Goal: Transaction & Acquisition: Purchase product/service

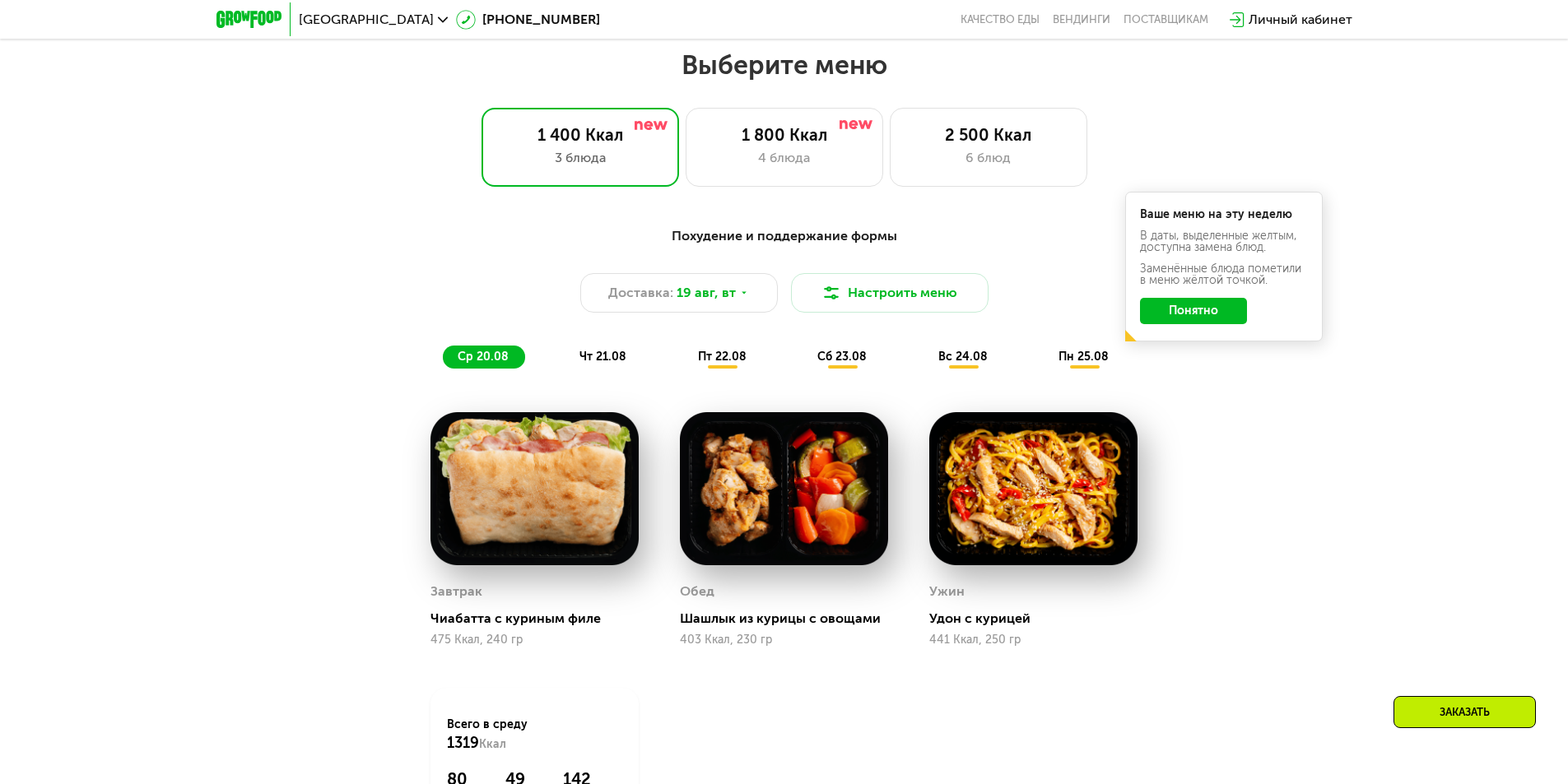
scroll to position [904, 0]
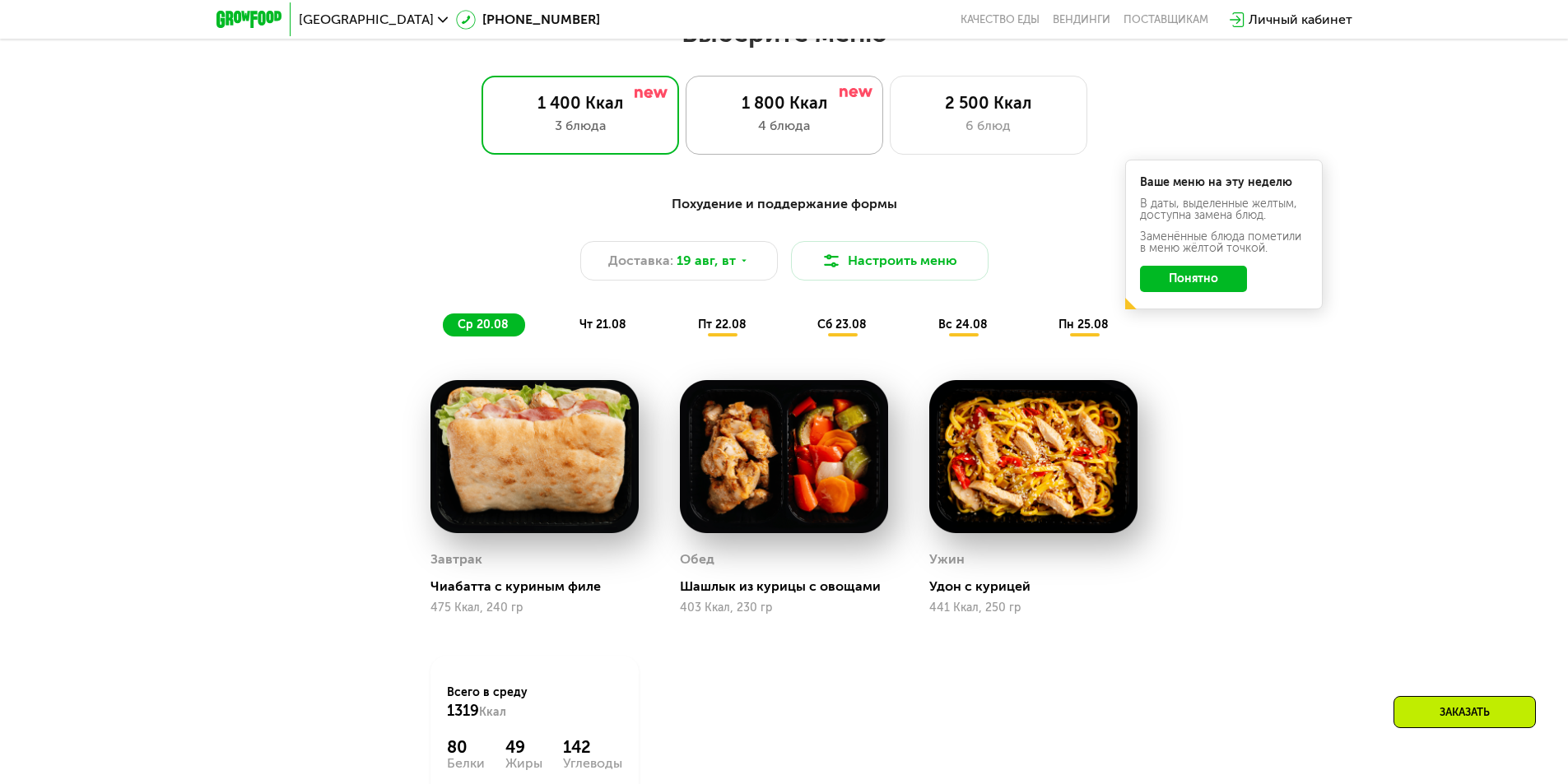
click at [769, 111] on div "1 800 Ккал" at bounding box center [784, 103] width 163 height 20
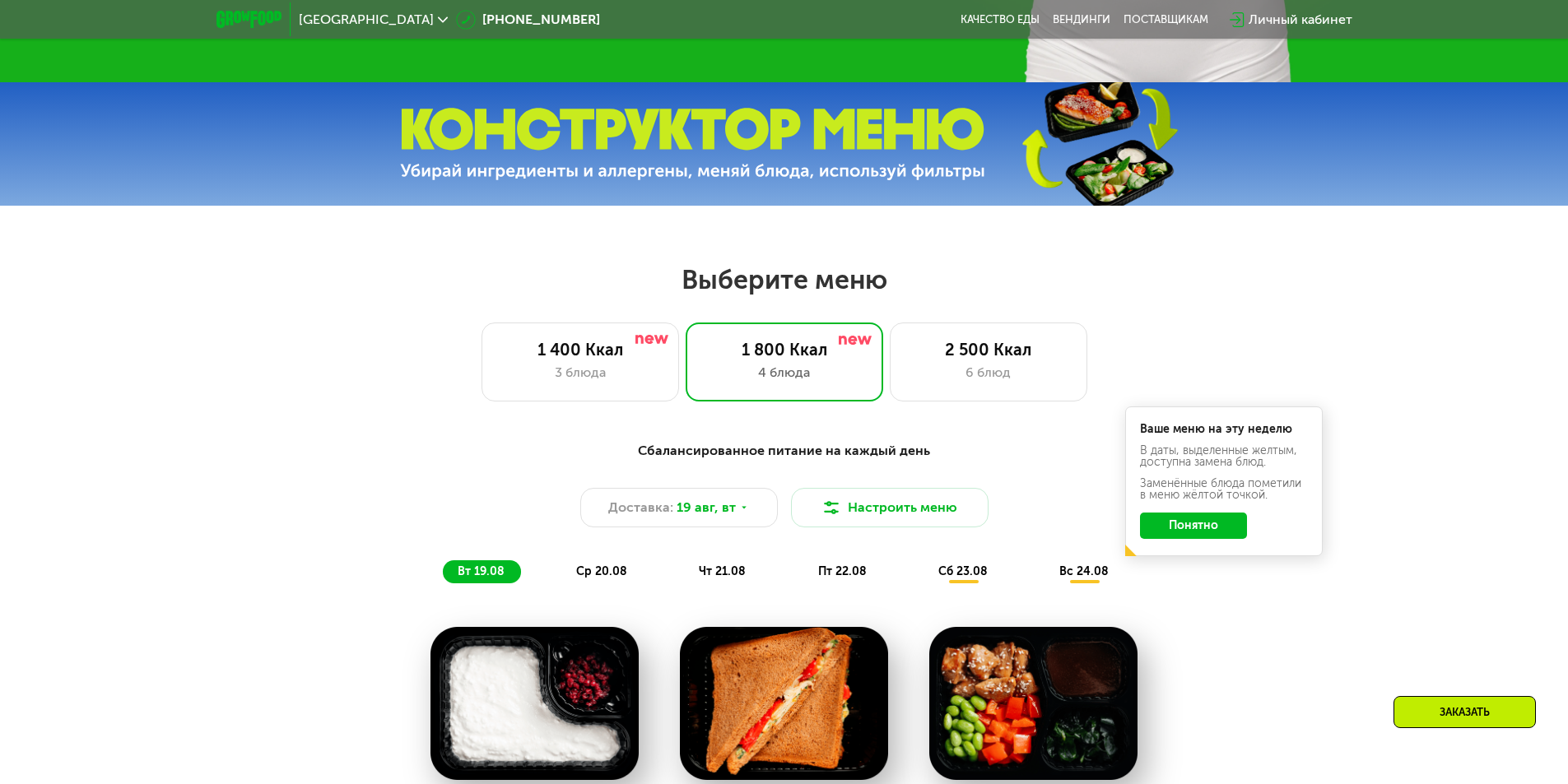
scroll to position [82, 0]
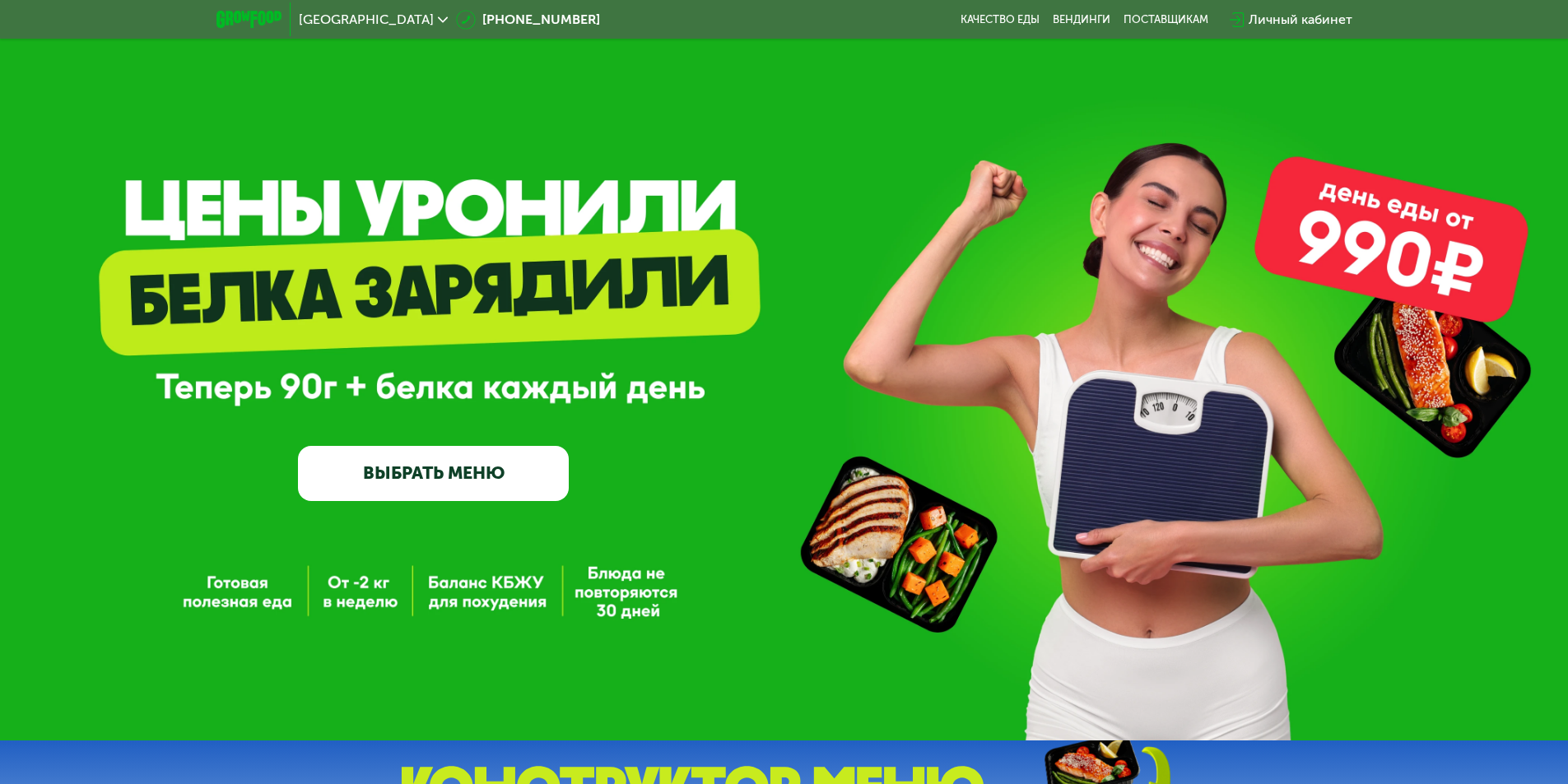
click at [454, 468] on link "ВЫБРАТЬ МЕНЮ" at bounding box center [433, 472] width 270 height 54
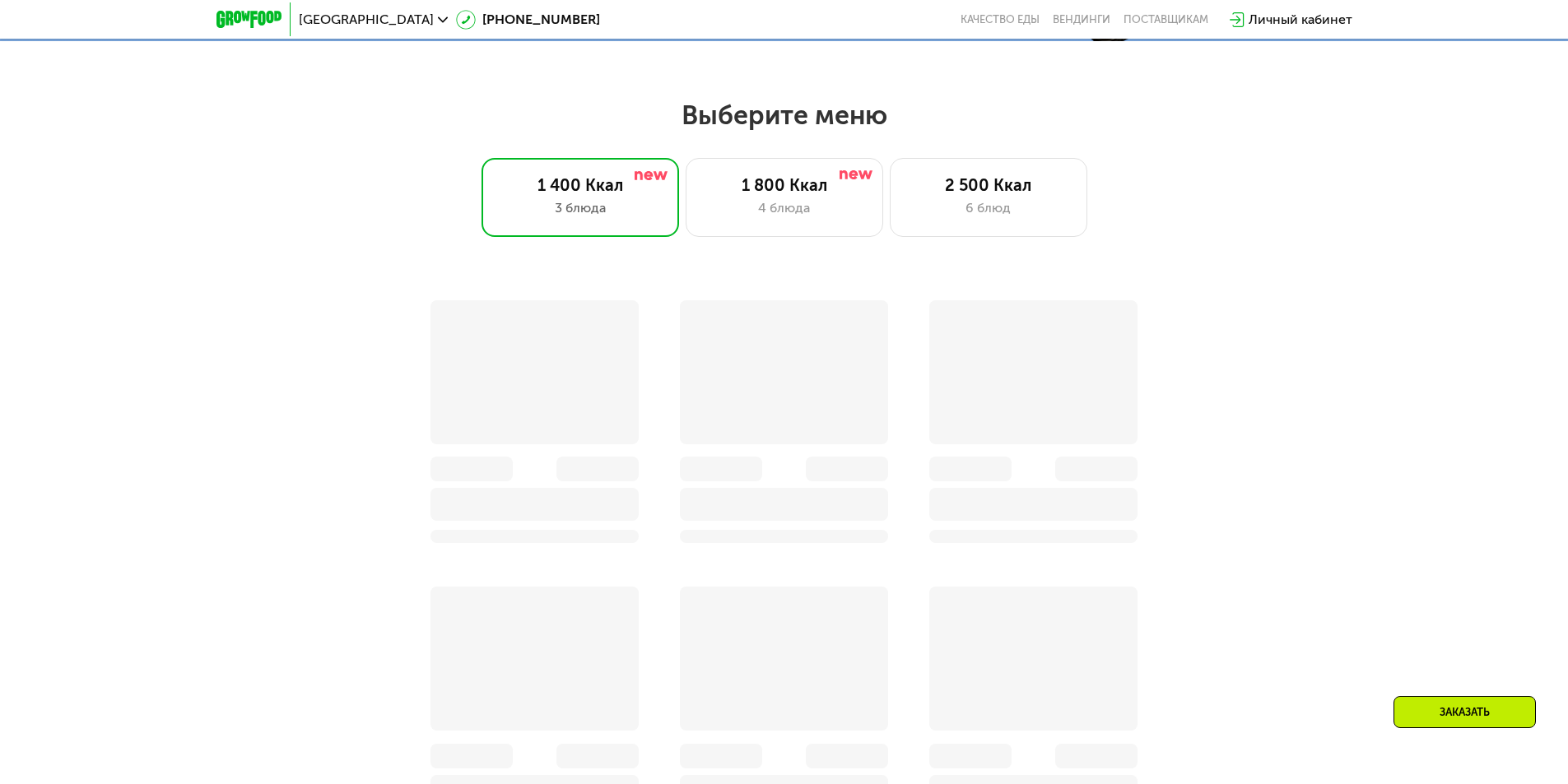
scroll to position [889, 0]
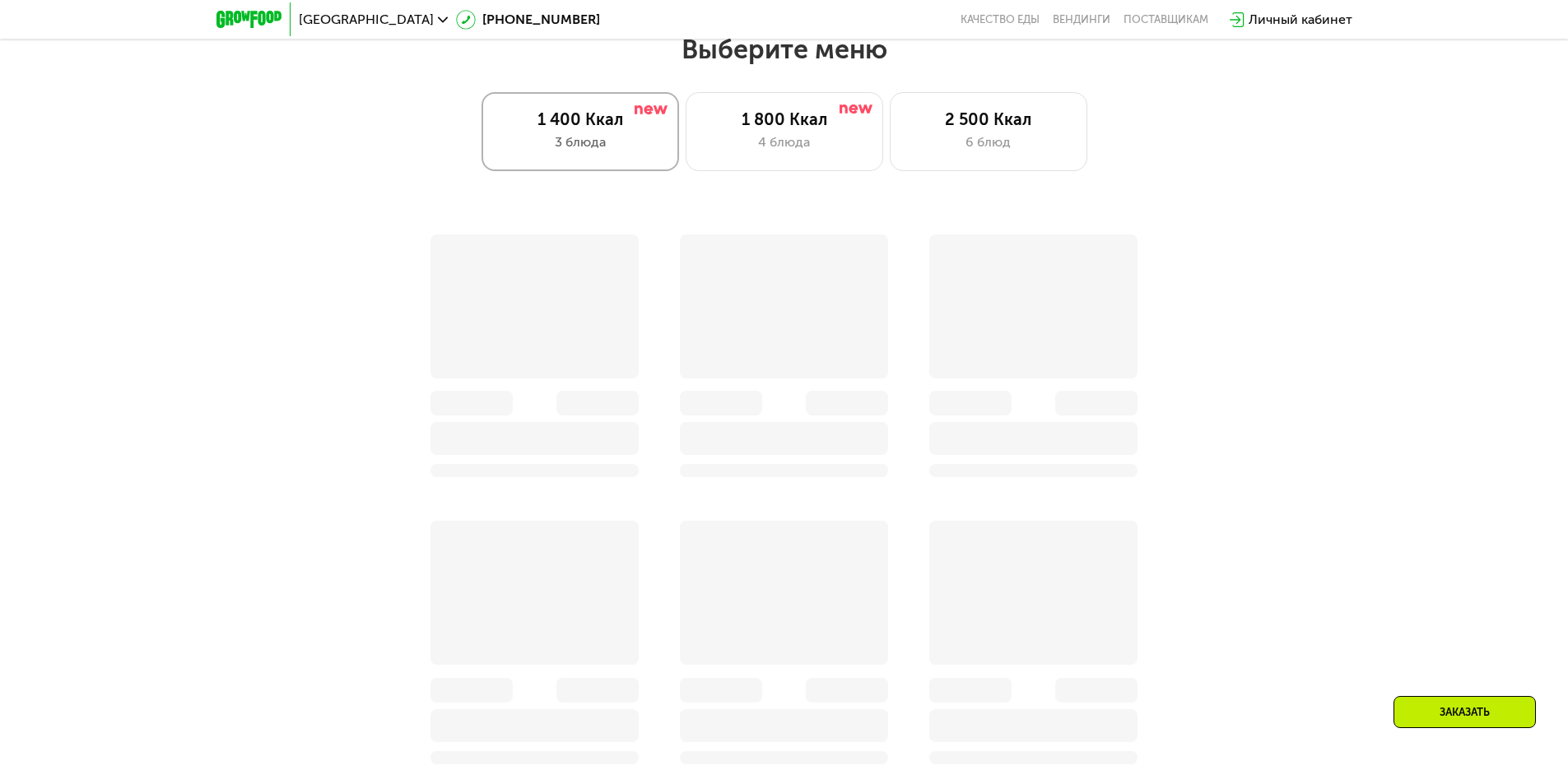
click at [543, 122] on div "1 400 Ккал" at bounding box center [579, 119] width 163 height 20
click at [609, 124] on div "1 400 Ккал" at bounding box center [579, 119] width 163 height 20
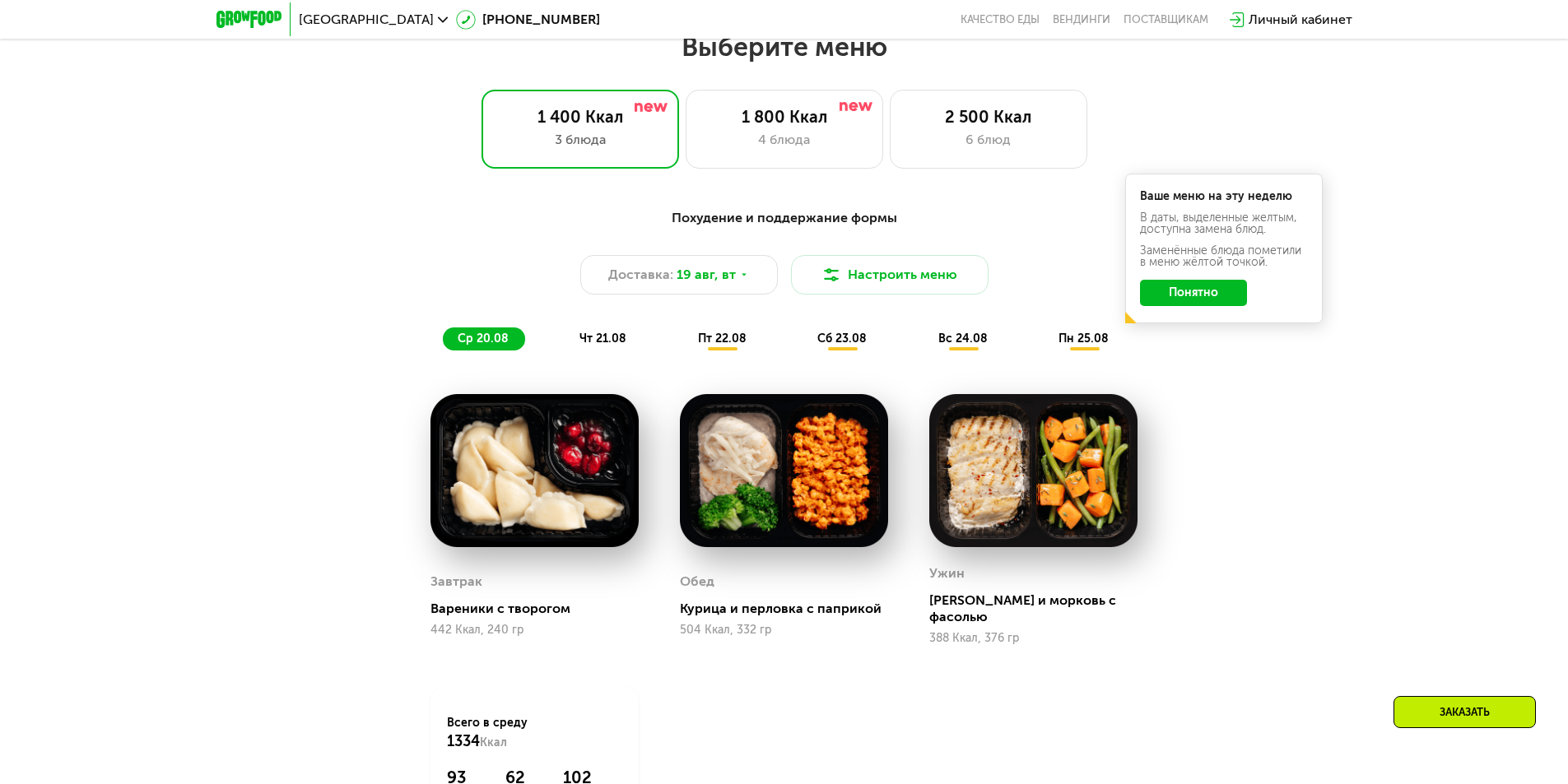
scroll to position [914, 0]
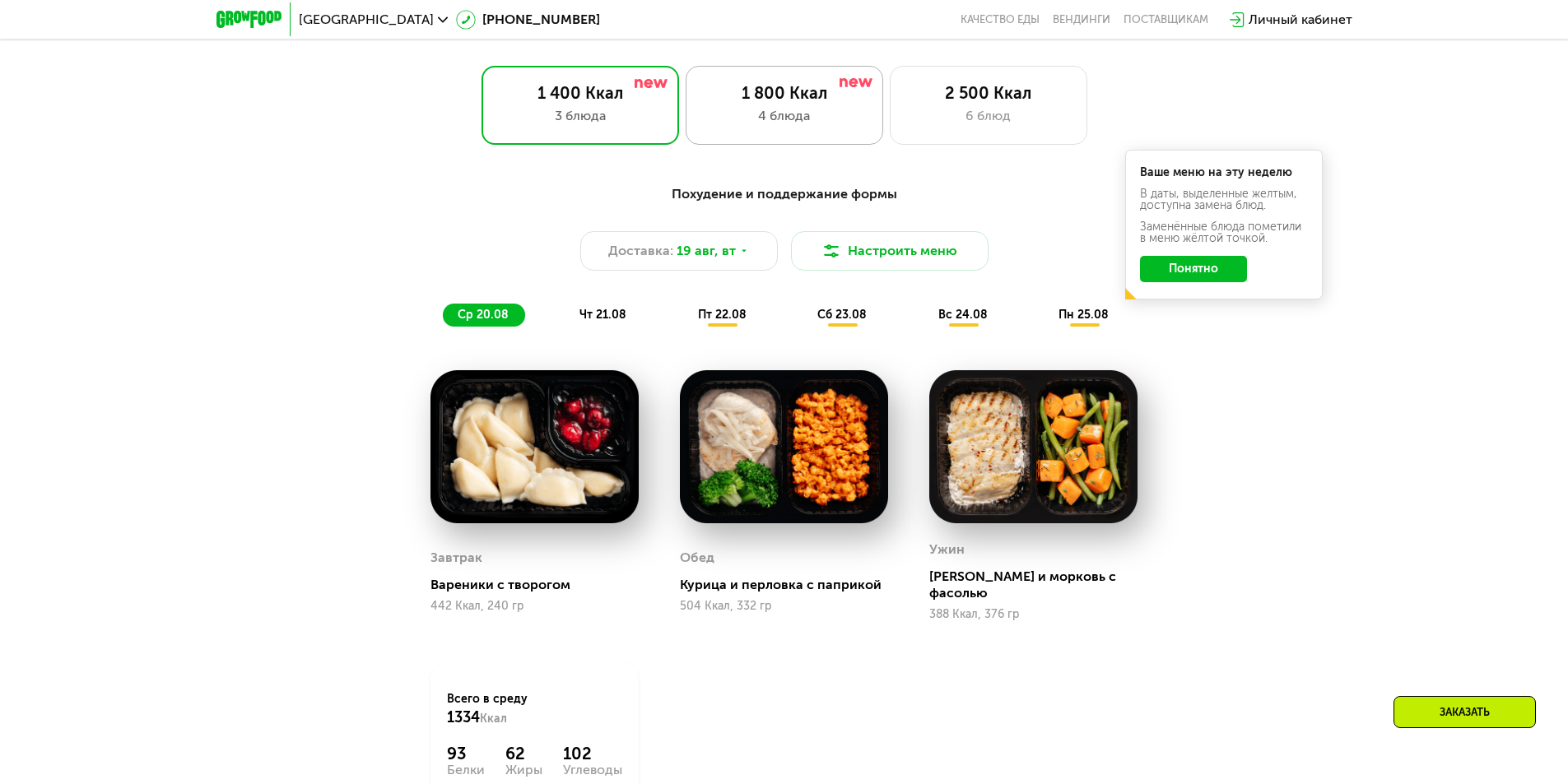
click at [889, 80] on div "1 800 Ккал 4 блюда" at bounding box center [988, 106] width 197 height 79
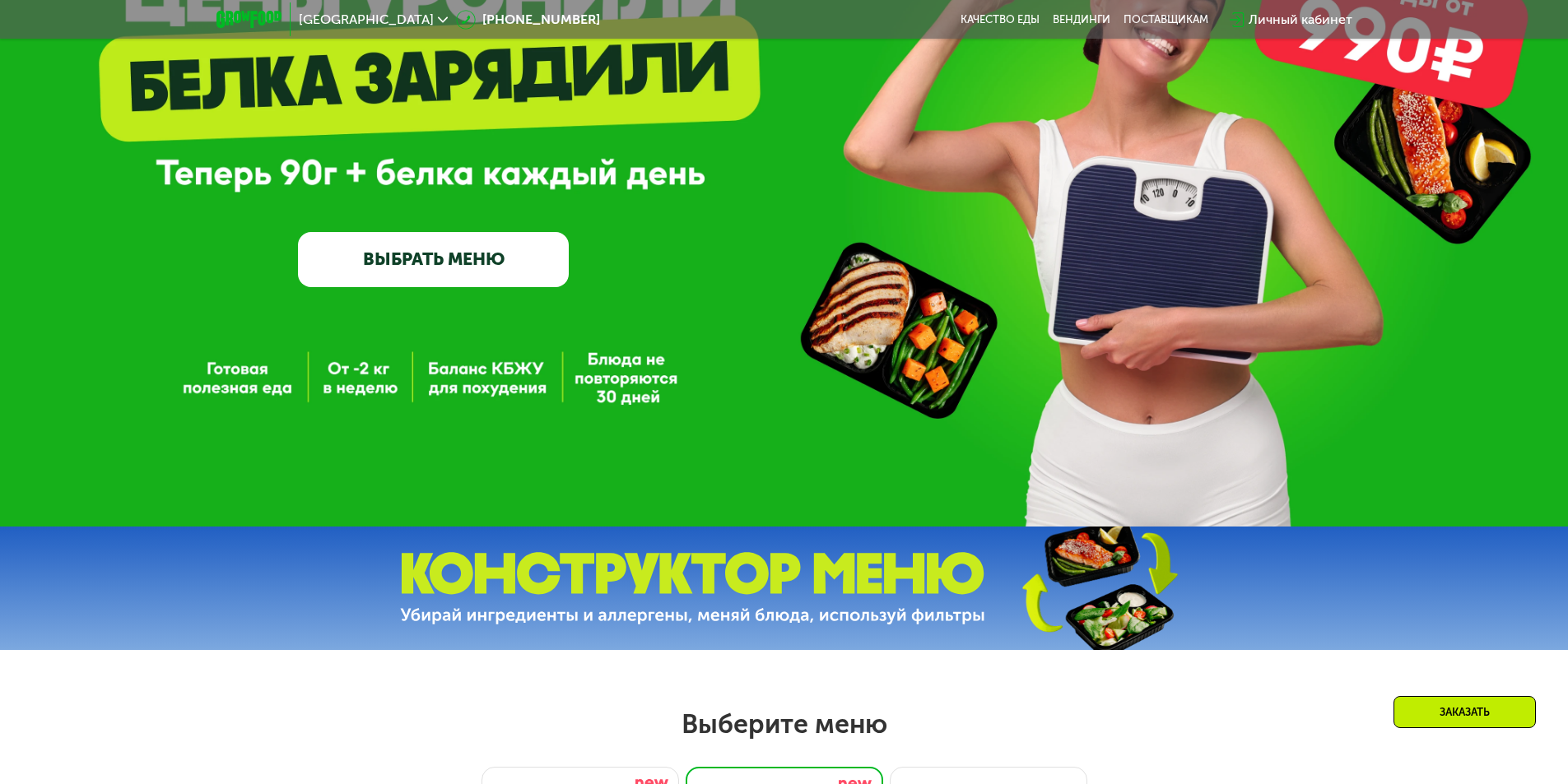
scroll to position [175, 0]
